Goal: Information Seeking & Learning: Learn about a topic

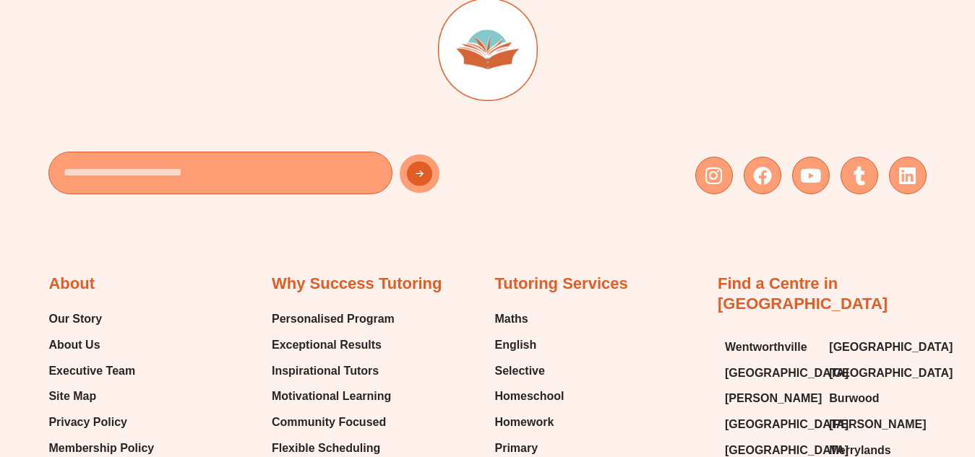
scroll to position [5071, 0]
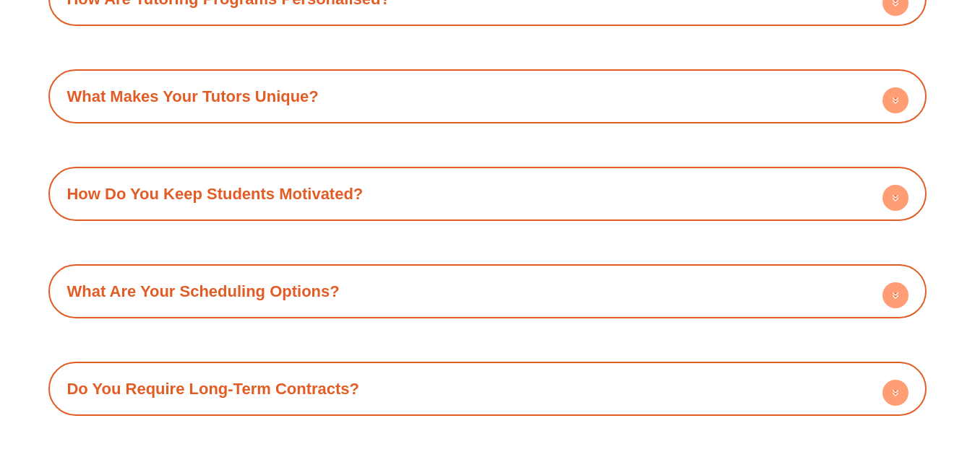
drag, startPoint x: 886, startPoint y: 163, endPoint x: 874, endPoint y: 180, distance: 20.8
click at [875, 180] on div "How Do You Keep Students Motivated?" at bounding box center [487, 194] width 863 height 40
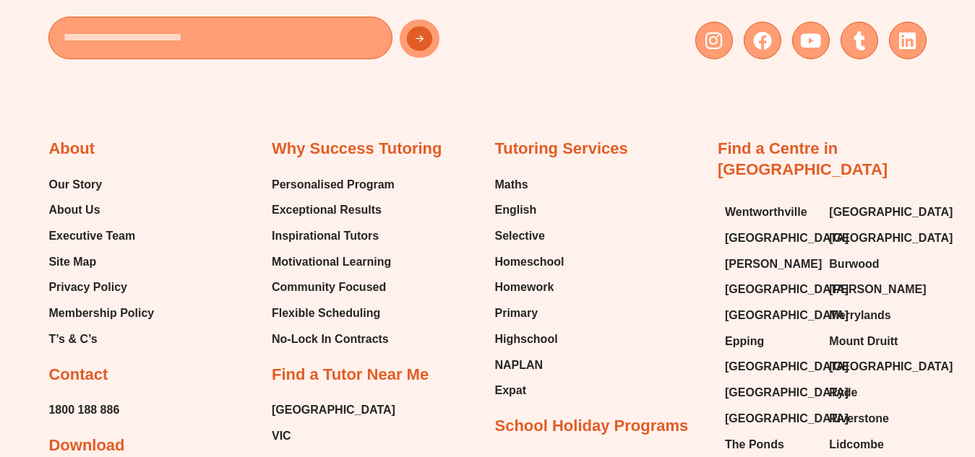
scroll to position [5852, 0]
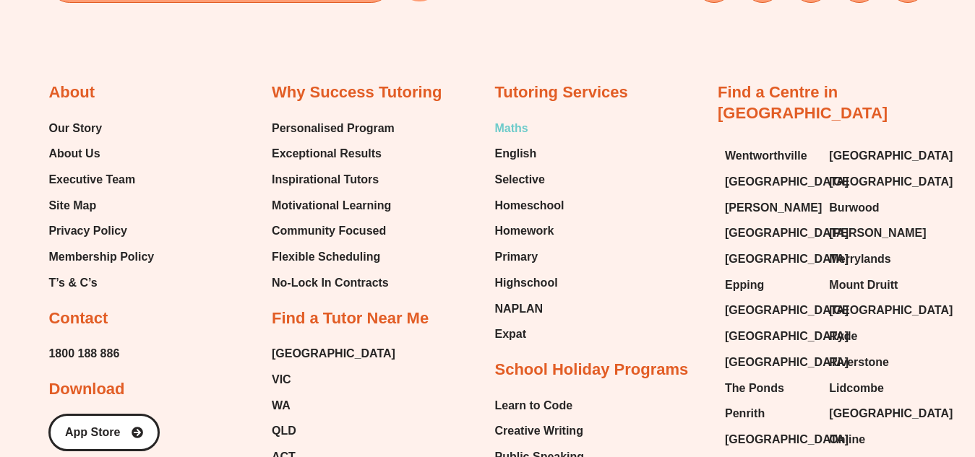
click at [502, 118] on span "Maths" at bounding box center [511, 129] width 33 height 22
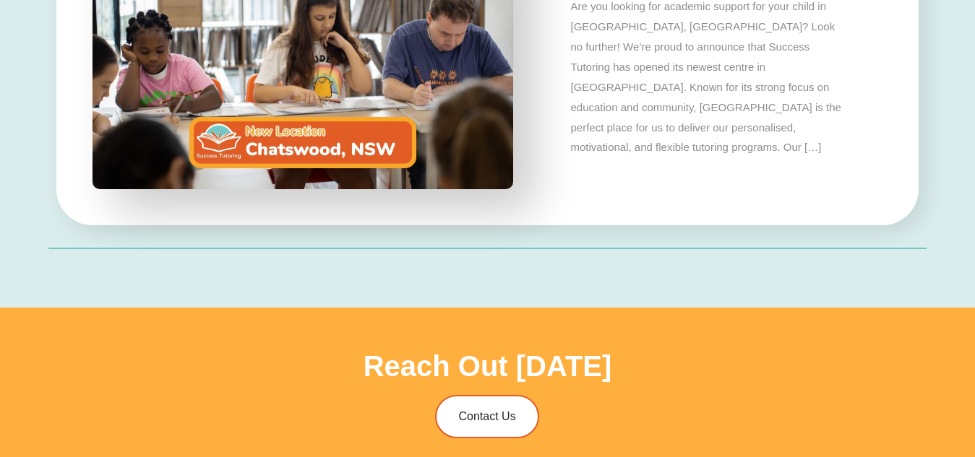
type input "*"
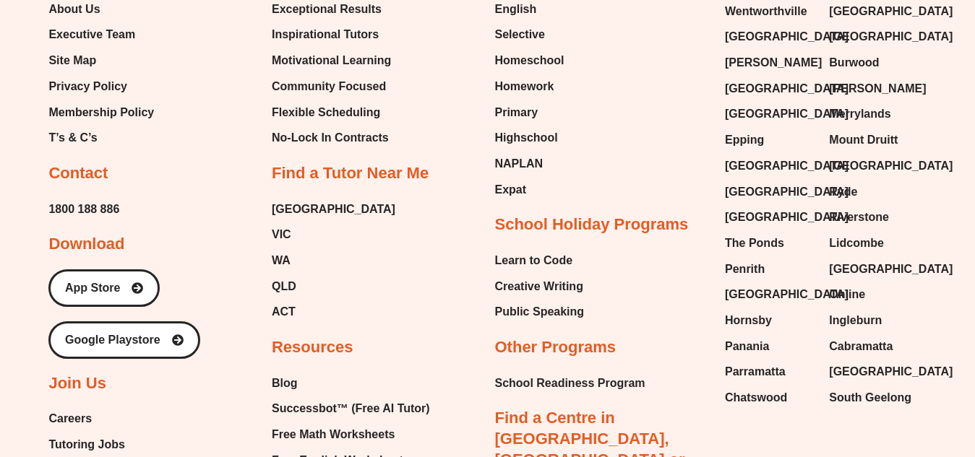
scroll to position [4660, 0]
